Goal: Information Seeking & Learning: Learn about a topic

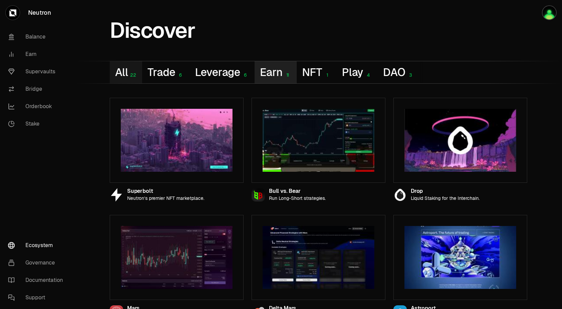
click at [269, 71] on button "Earn 11" at bounding box center [275, 72] width 42 height 22
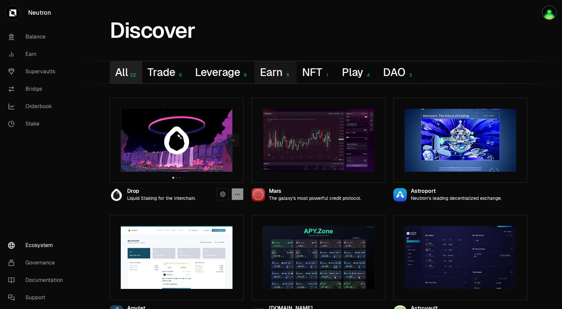
click at [120, 71] on button "All 22" at bounding box center [126, 72] width 32 height 22
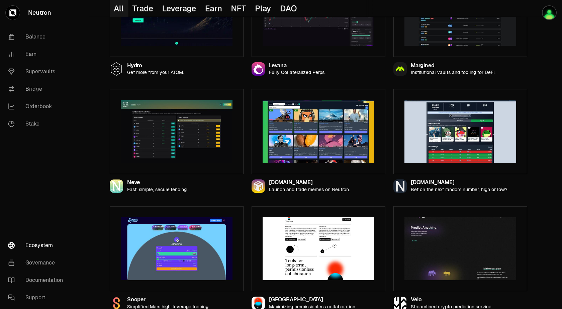
scroll to position [583, 0]
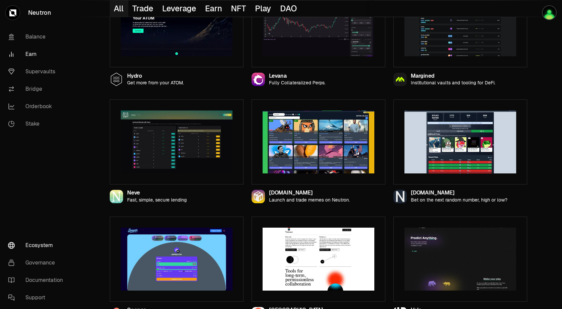
click at [32, 52] on link "Earn" at bounding box center [38, 53] width 70 height 17
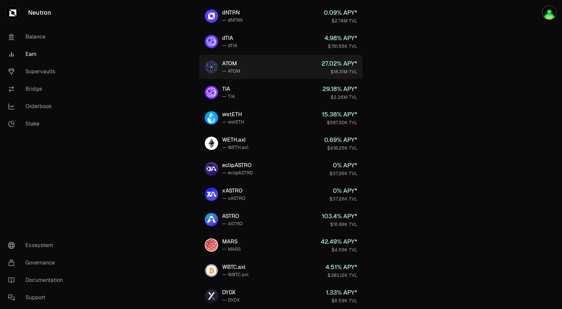
scroll to position [201, 0]
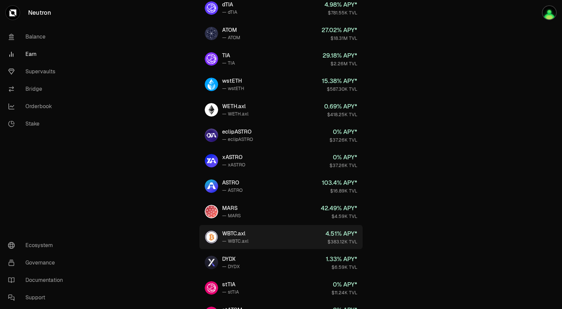
click at [235, 238] on div "— WBTC.axl" at bounding box center [235, 240] width 26 height 7
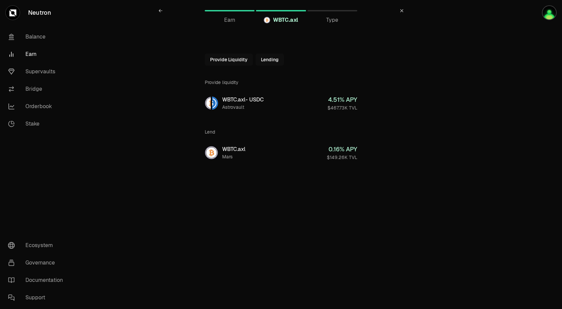
click at [229, 19] on span "Earn" at bounding box center [229, 20] width 11 height 8
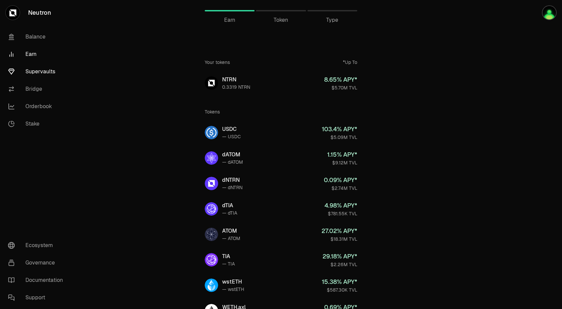
click at [36, 71] on link "Supervaults" at bounding box center [38, 71] width 70 height 17
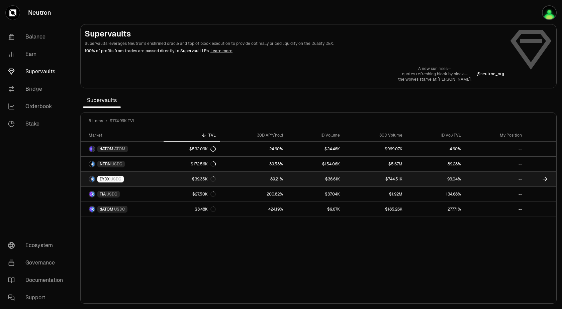
click at [286, 183] on link "89.21%" at bounding box center [253, 178] width 67 height 15
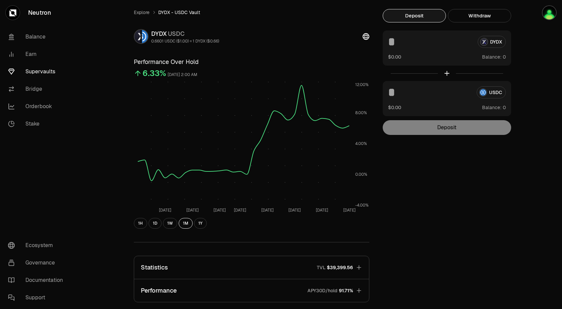
scroll to position [33, 0]
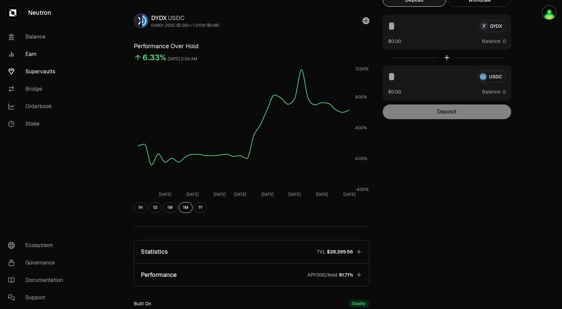
click at [31, 53] on link "Earn" at bounding box center [38, 53] width 70 height 17
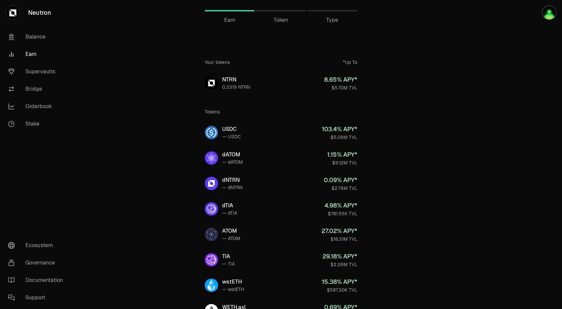
click at [334, 21] on span "Type" at bounding box center [332, 20] width 12 height 8
click at [17, 15] on div at bounding box center [12, 12] width 15 height 15
